Goal: Entertainment & Leisure: Consume media (video, audio)

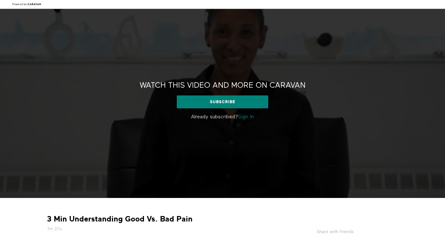
scroll to position [23, 0]
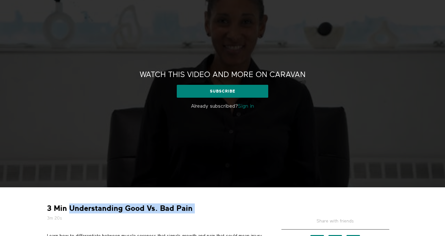
drag, startPoint x: 193, startPoint y: 207, endPoint x: 70, endPoint y: 208, distance: 123.9
click at [70, 208] on div "3 Min Understanding Good Vs. Bad Pain 3m 20s" at bounding box center [155, 212] width 220 height 18
copy div "Understanding Good Vs. Bad Pain"
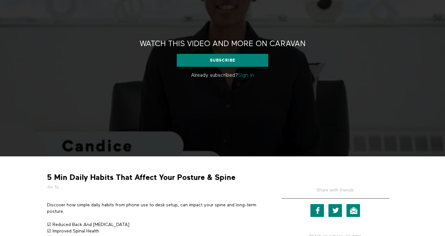
scroll to position [67, 0]
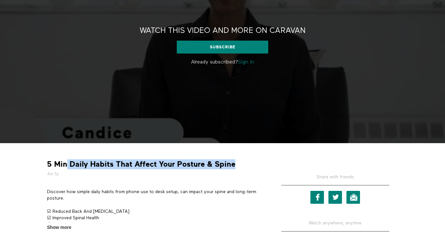
drag, startPoint x: 233, startPoint y: 164, endPoint x: 65, endPoint y: 166, distance: 168.3
click at [65, 166] on strong "5 Min Daily Habits That Affect Your Posture & Spine" at bounding box center [141, 164] width 188 height 10
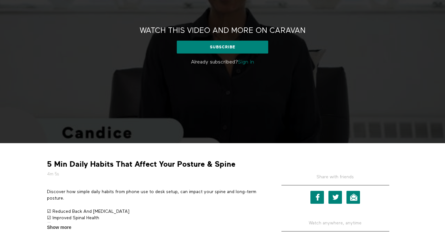
click at [70, 166] on strong "5 Min Daily Habits That Affect Your Posture & Spine" at bounding box center [141, 164] width 188 height 10
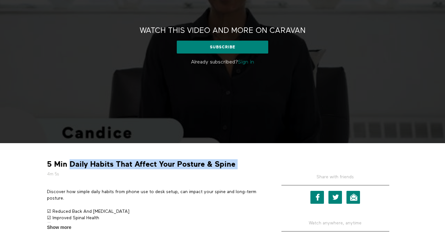
drag, startPoint x: 69, startPoint y: 164, endPoint x: 241, endPoint y: 165, distance: 172.5
click at [241, 165] on div "5 Min Daily Habits That Affect Your Posture & Spine 4m 5s" at bounding box center [155, 168] width 220 height 18
copy div "Daily Habits That Affect Your Posture & Spine"
